Goal: Task Accomplishment & Management: Complete application form

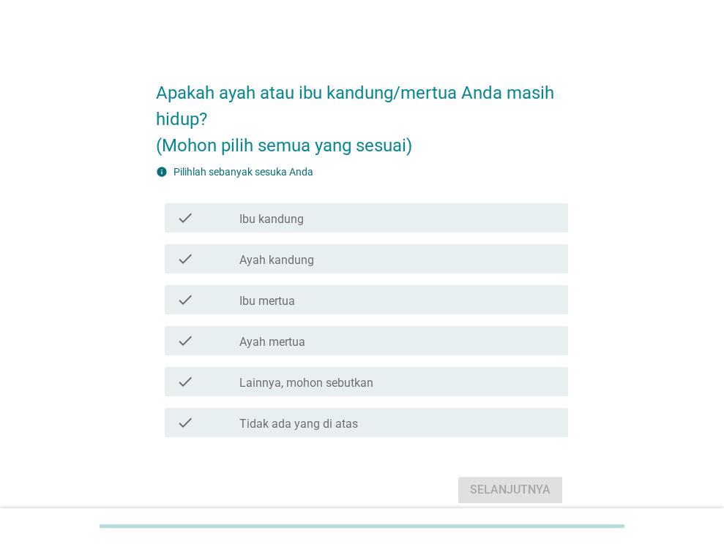
click at [348, 228] on div "check check_box_outline_blank Ibu kandung" at bounding box center [366, 217] width 403 height 29
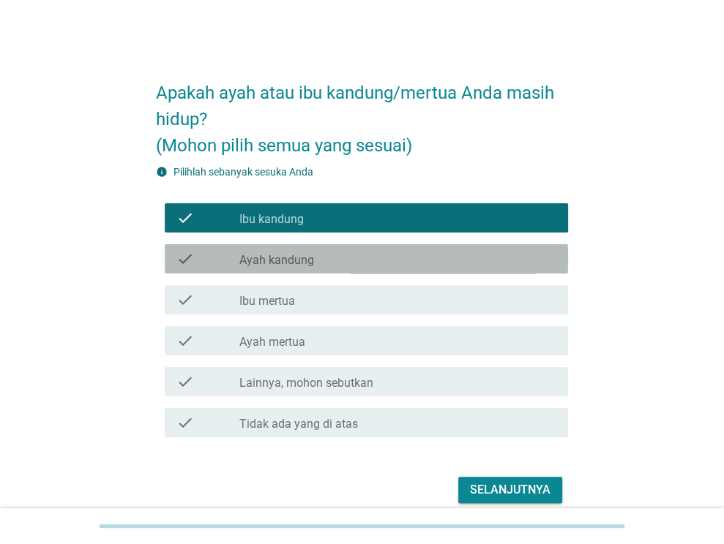
click at [348, 255] on div "check_box_outline_blank Ayah kandung" at bounding box center [397, 259] width 317 height 18
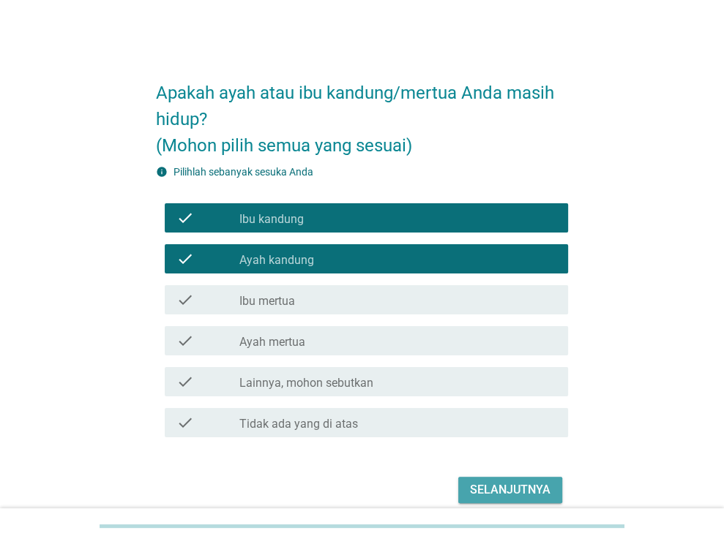
click at [498, 482] on div "Selanjutnya" at bounding box center [510, 491] width 81 height 18
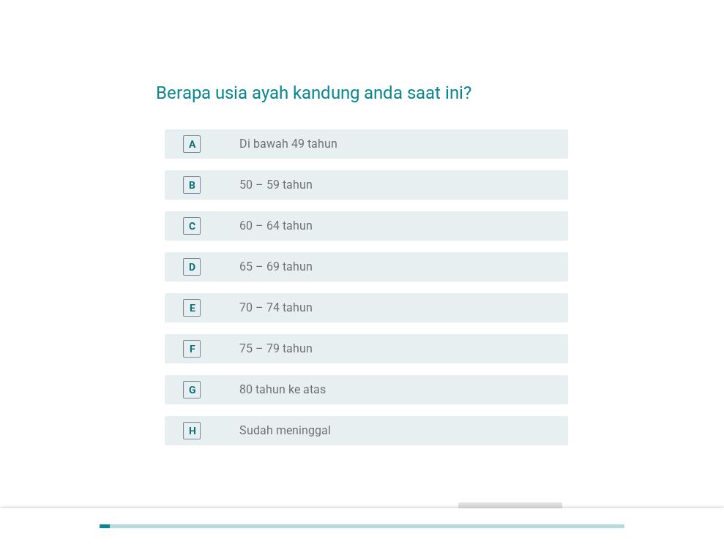
click at [334, 275] on div "D radio_button_unchecked 65 – 69 tahun" at bounding box center [366, 266] width 403 height 29
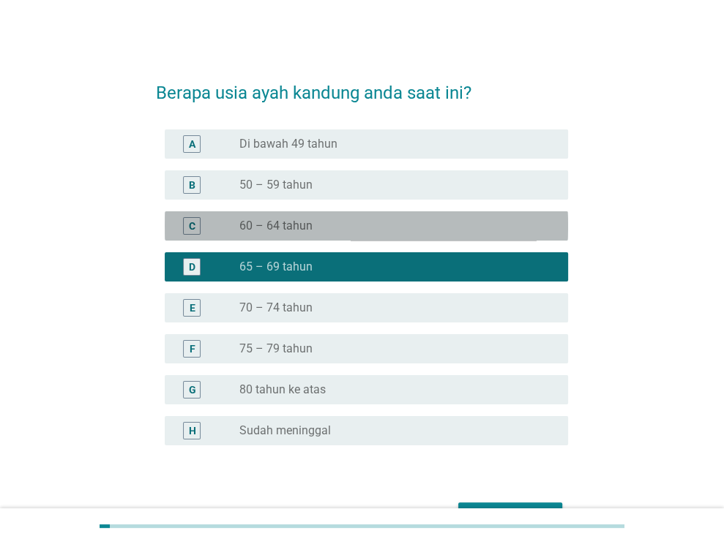
click at [409, 238] on div "C radio_button_unchecked 60 – 64 tahun" at bounding box center [366, 225] width 403 height 29
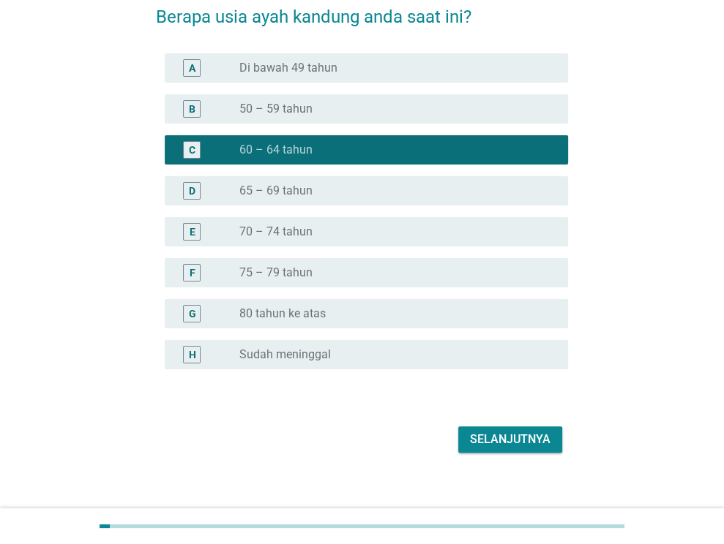
scroll to position [89, 0]
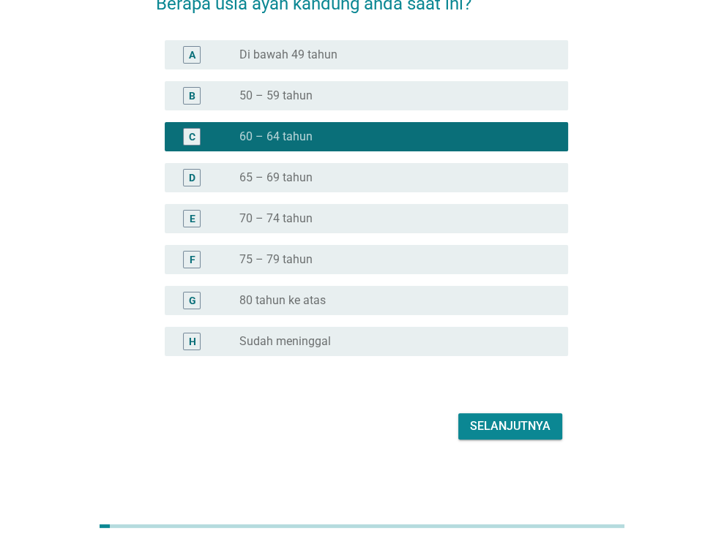
click at [483, 440] on div "Selanjutnya" at bounding box center [362, 426] width 412 height 35
click at [487, 431] on div "Selanjutnya" at bounding box center [510, 427] width 81 height 18
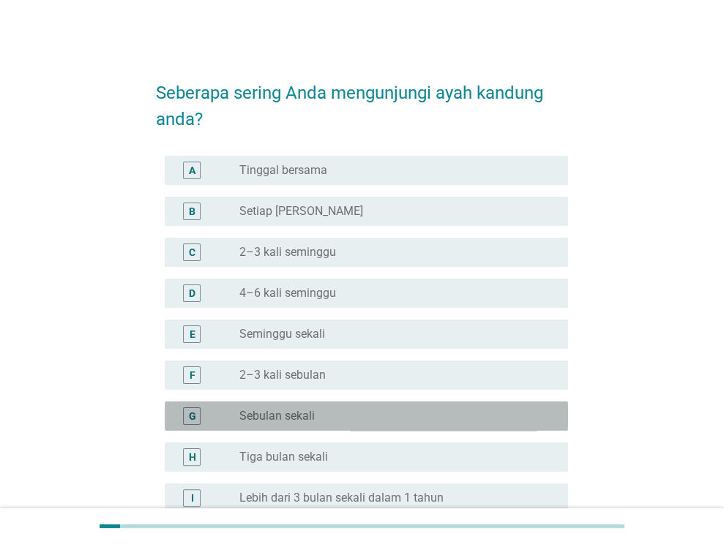
click at [362, 418] on div "radio_button_unchecked Sebulan sekali" at bounding box center [391, 416] width 305 height 15
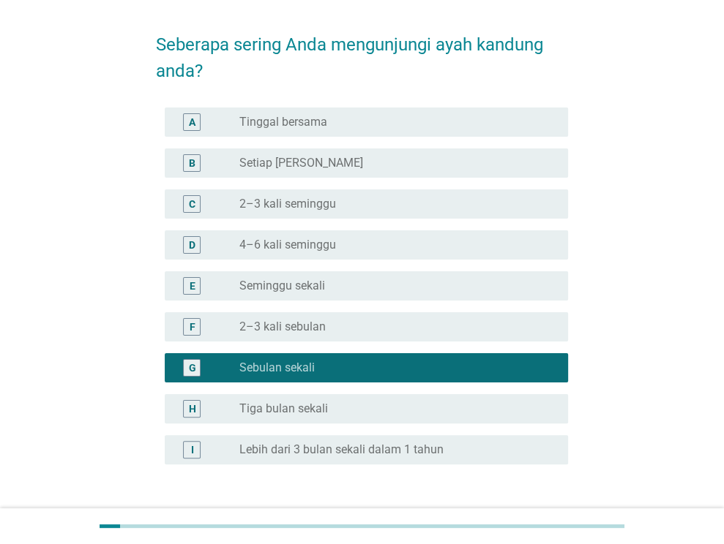
scroll to position [157, 0]
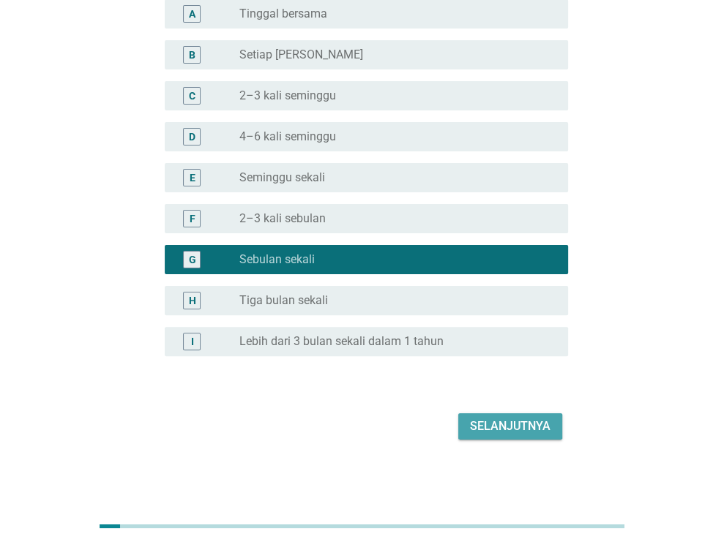
click at [498, 427] on div "Selanjutnya" at bounding box center [510, 427] width 81 height 18
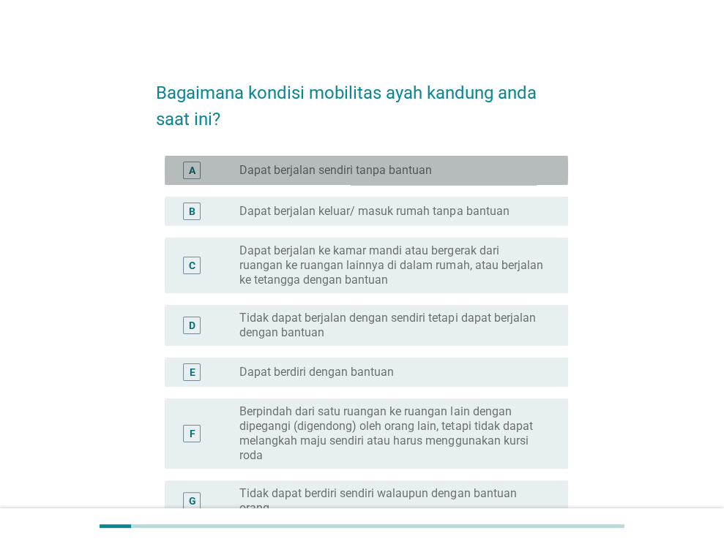
click at [424, 171] on label "Dapat berjalan sendiri tanpa bantuan" at bounding box center [335, 170] width 192 height 15
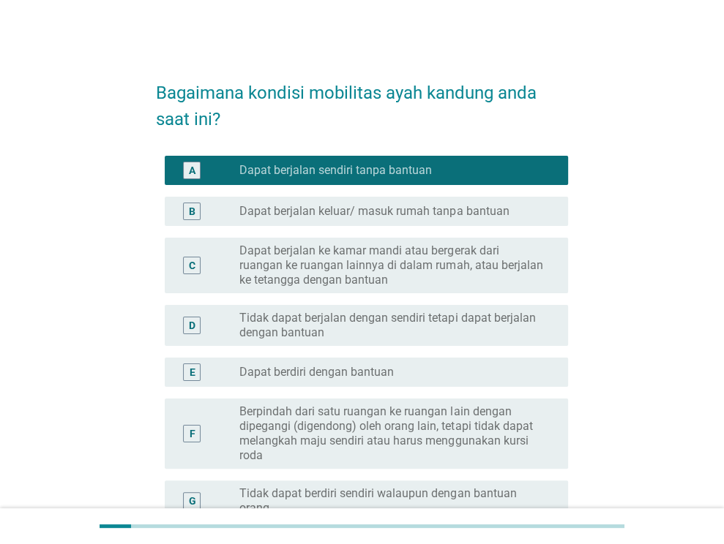
click at [424, 171] on label "Dapat berjalan sendiri tanpa bantuan" at bounding box center [335, 170] width 192 height 15
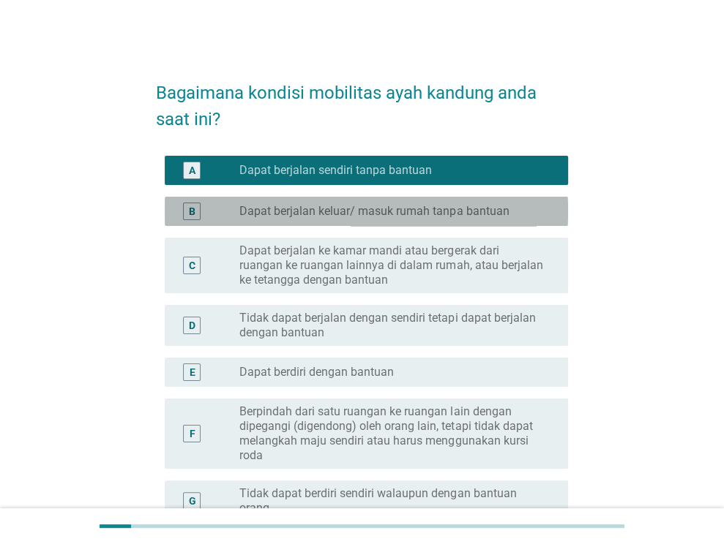
click at [416, 209] on label "Dapat berjalan keluar/ masuk rumah tanpa bantuan" at bounding box center [373, 211] width 269 height 15
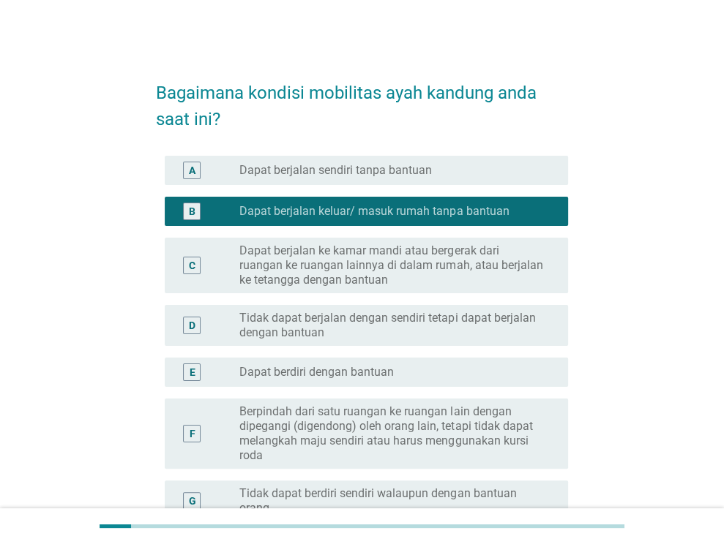
click at [416, 250] on label "Dapat berjalan ke kamar mandi atau bergerak dari ruangan ke ruangan lainnya di …" at bounding box center [391, 266] width 305 height 44
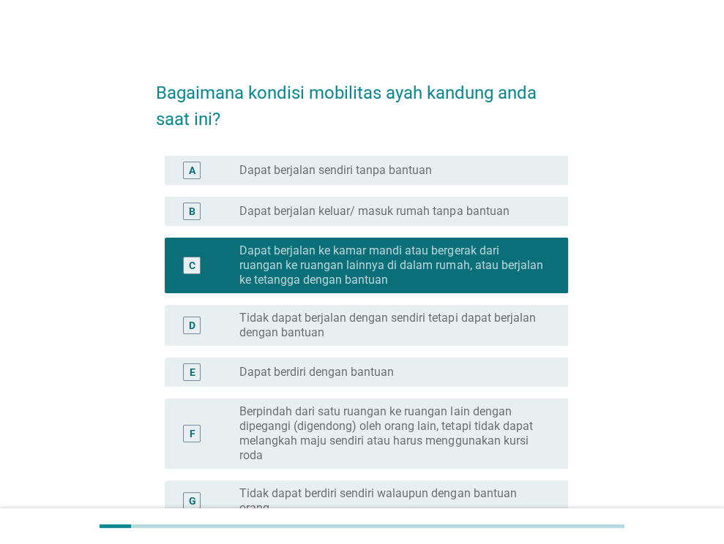
click at [437, 214] on label "Dapat berjalan keluar/ masuk rumah tanpa bantuan" at bounding box center [373, 211] width 269 height 15
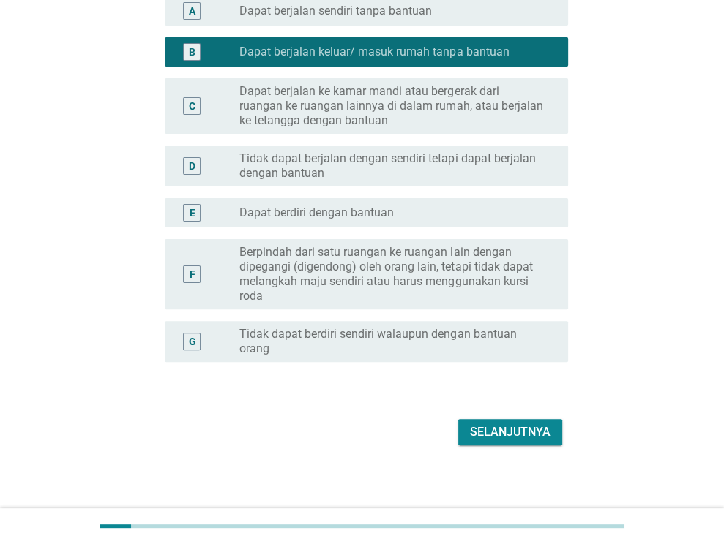
scroll to position [165, 0]
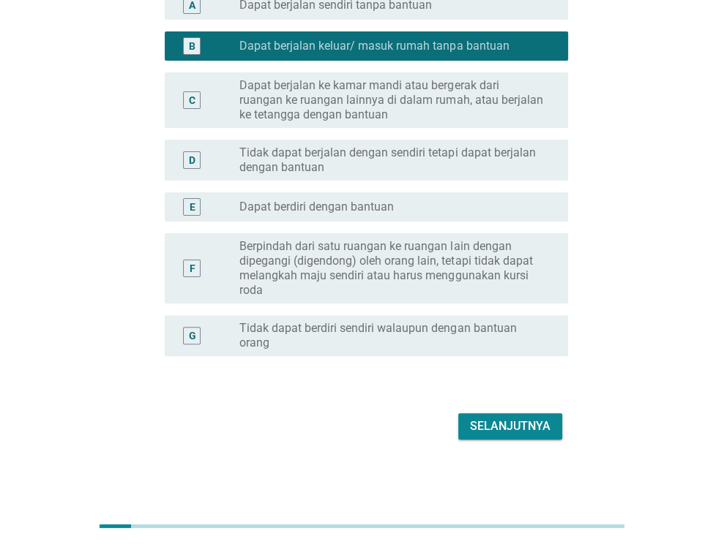
click at [519, 418] on div "Selanjutnya" at bounding box center [510, 427] width 81 height 18
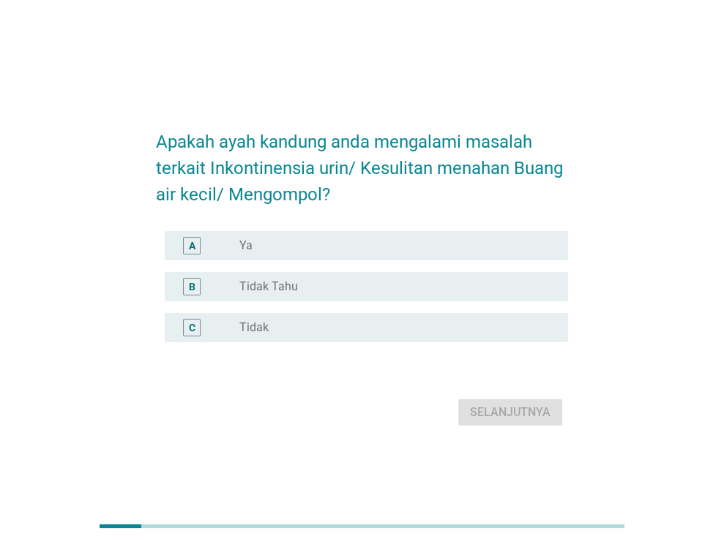
click at [345, 312] on div "C radio_button_unchecked Tidak" at bounding box center [362, 327] width 412 height 41
click at [388, 327] on div "radio_button_unchecked Tidak" at bounding box center [391, 328] width 305 height 15
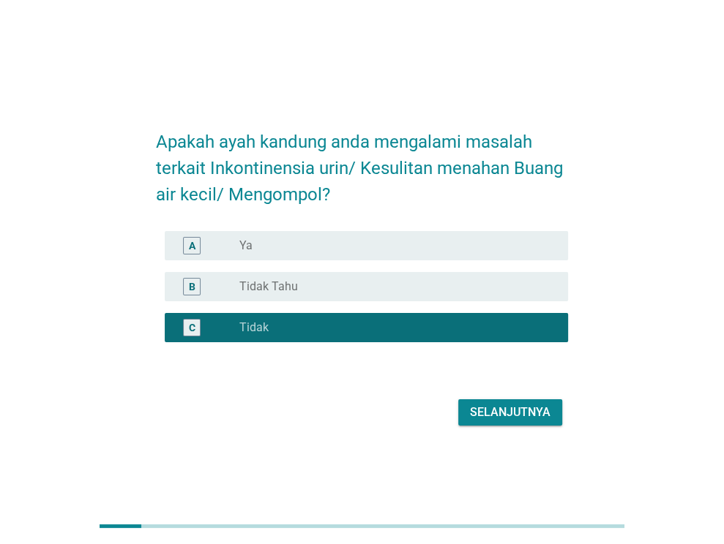
click at [498, 422] on button "Selanjutnya" at bounding box center [510, 413] width 104 height 26
